Goal: Find specific page/section

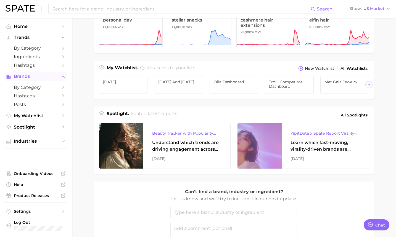
scroll to position [181, 0]
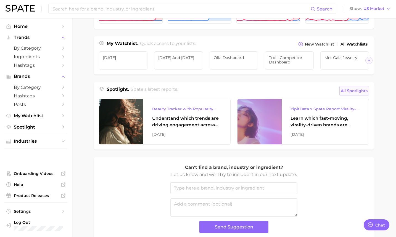
click at [361, 91] on span "All Spotlights" at bounding box center [354, 90] width 27 height 7
